Goal: Task Accomplishment & Management: Manage account settings

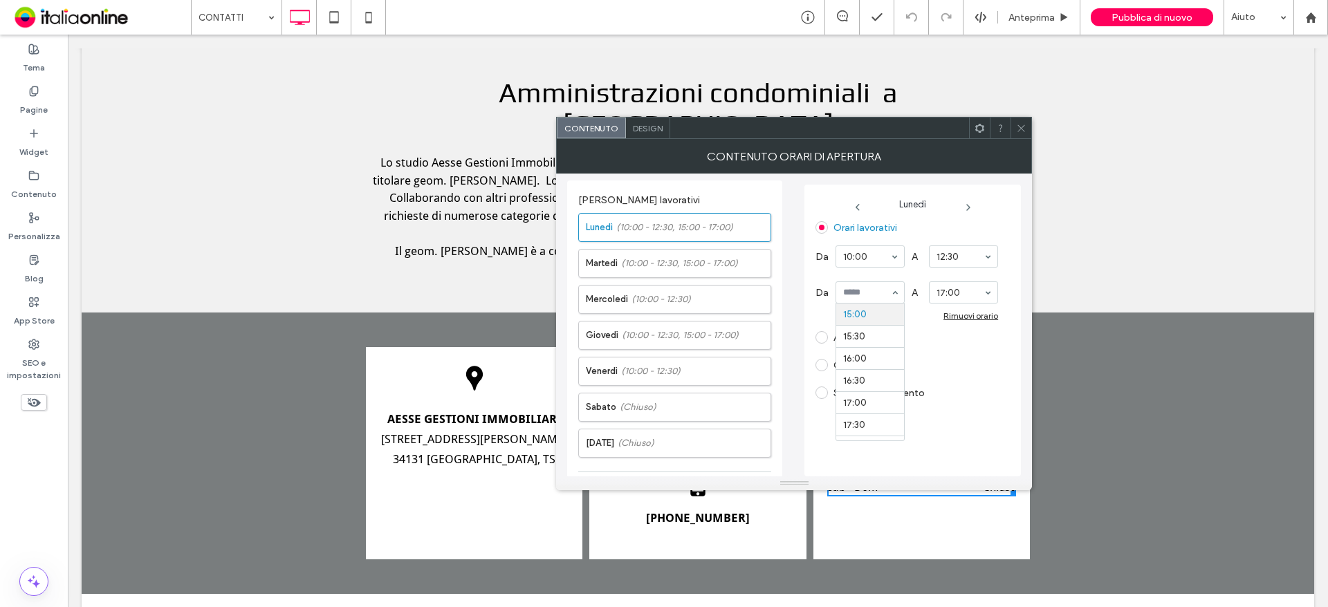
click at [966, 331] on div "Aperto 24 ore" at bounding box center [907, 338] width 183 height 22
click at [965, 318] on div "Rimuovi orario" at bounding box center [971, 316] width 55 height 10
click at [692, 266] on span "(10:00 - 12:30, 15:00 - 17:00)" at bounding box center [679, 264] width 117 height 14
click at [606, 305] on label "[DATE] (10:00 - 12:30)" at bounding box center [678, 300] width 185 height 28
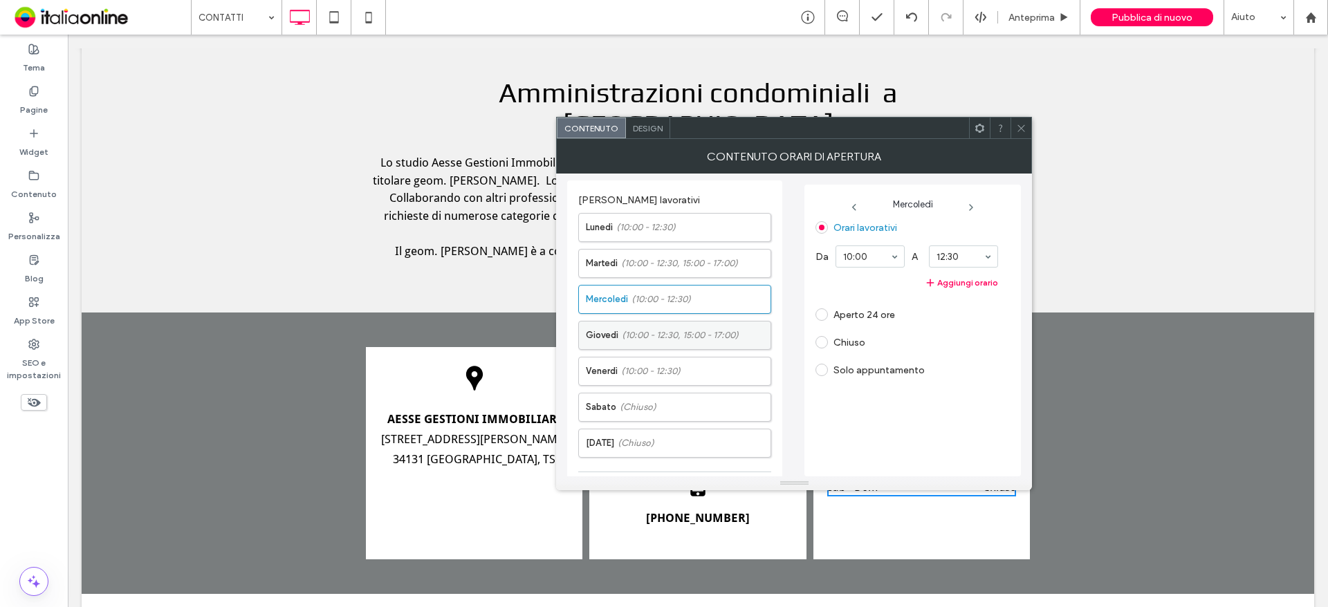
click at [613, 338] on label "Giovedì (10:00 - 12:30, 15:00 - 17:00)" at bounding box center [678, 336] width 185 height 28
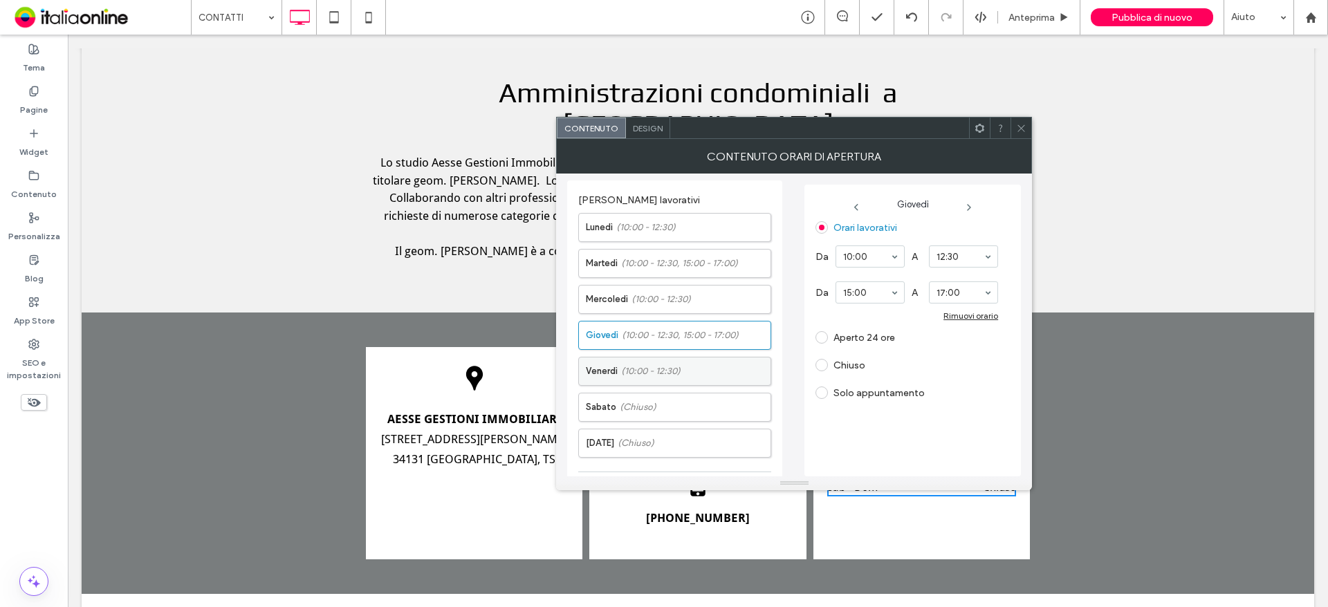
click at [623, 369] on span "(10:00 - 12:30)" at bounding box center [650, 372] width 59 height 14
click at [1020, 131] on icon at bounding box center [1021, 128] width 10 height 10
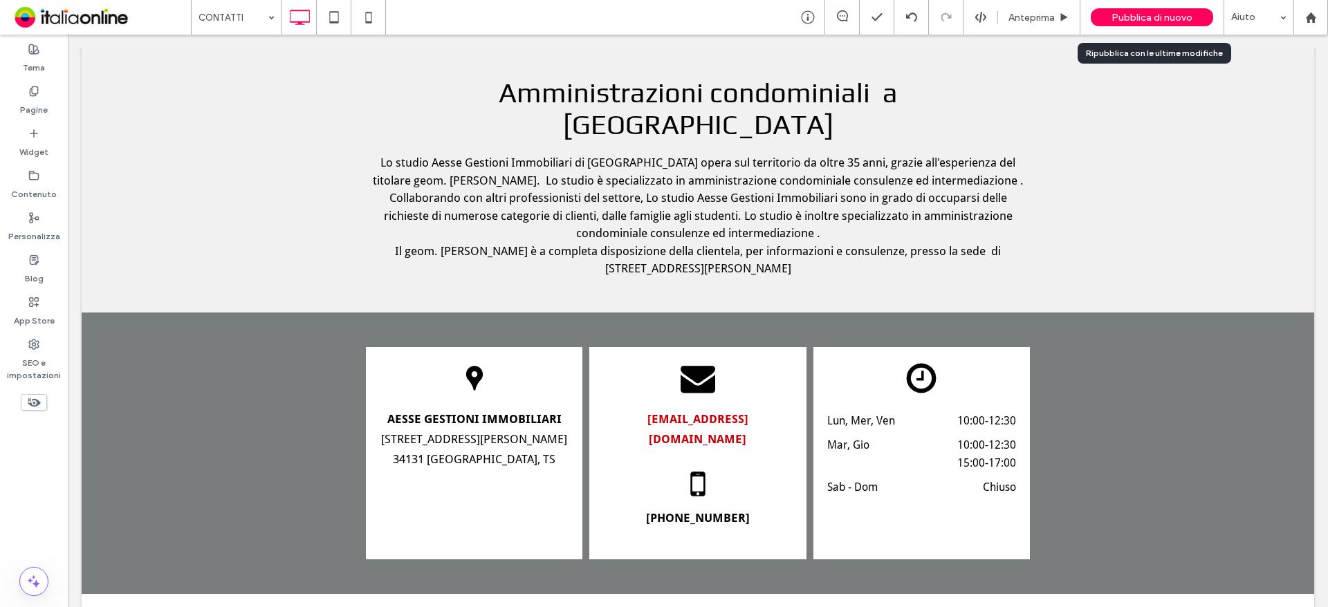
click at [1122, 20] on span "Pubblica di nuovo" at bounding box center [1152, 18] width 81 height 12
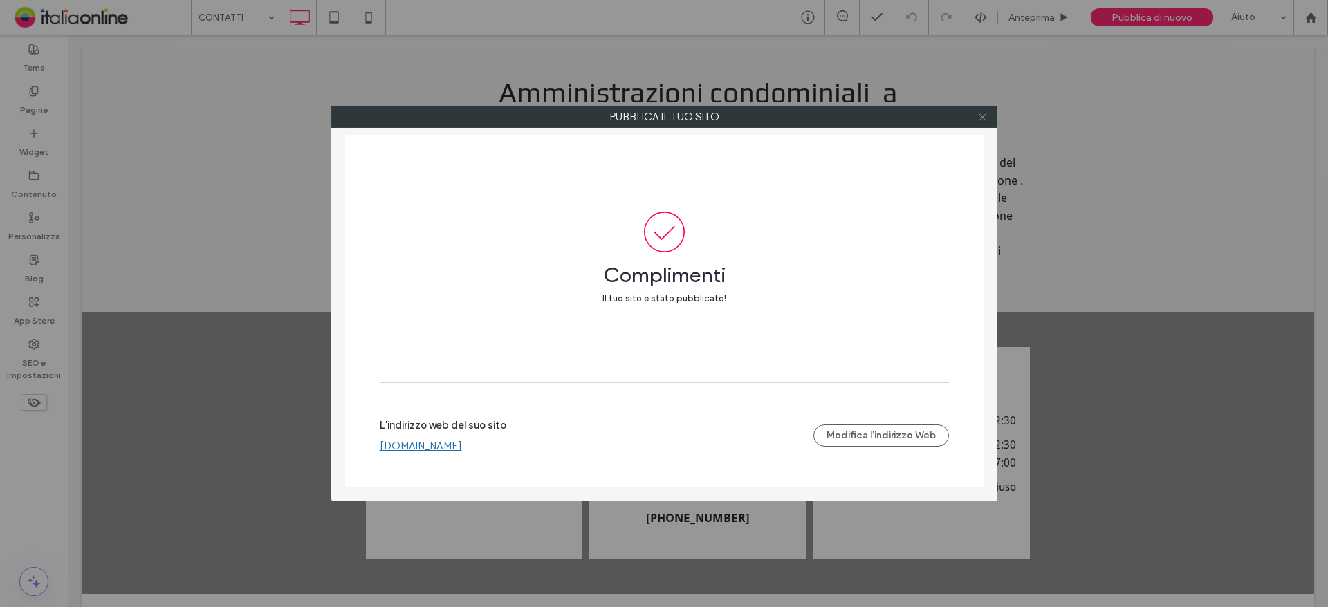
click at [987, 120] on icon at bounding box center [983, 117] width 10 height 10
